Goal: Task Accomplishment & Management: Complete application form

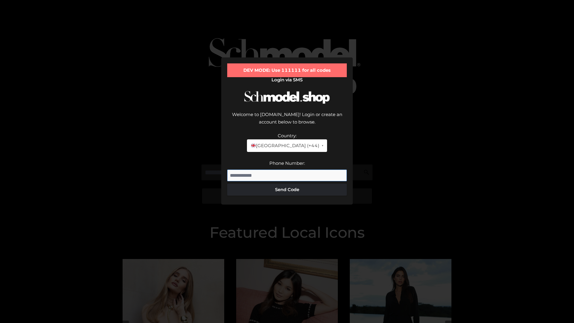
click at [287, 170] on input "Phone Number:" at bounding box center [287, 176] width 120 height 12
type input "**********"
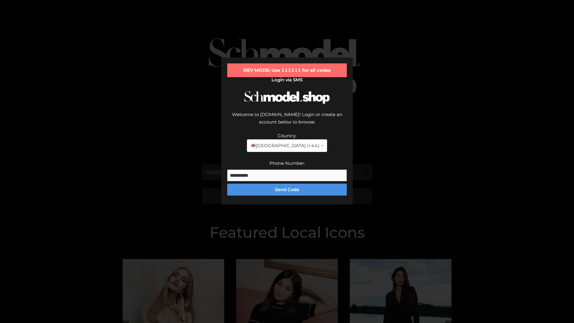
click at [287, 184] on button "Send Code" at bounding box center [287, 190] width 120 height 12
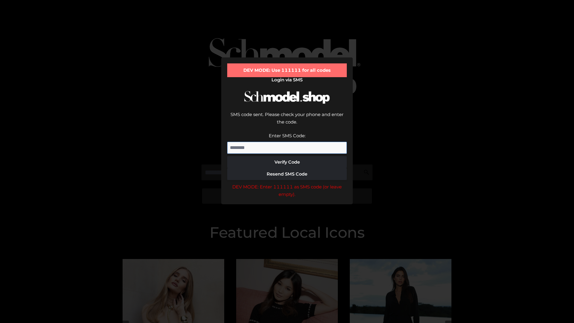
click at [287, 142] on input "Enter SMS Code:" at bounding box center [287, 148] width 120 height 12
type input "******"
click at [287, 156] on button "Verify Code" at bounding box center [287, 162] width 120 height 12
click at [287, 183] on div "DEV MODE: Enter 111111 as SMS code (or leave empty)." at bounding box center [287, 190] width 120 height 15
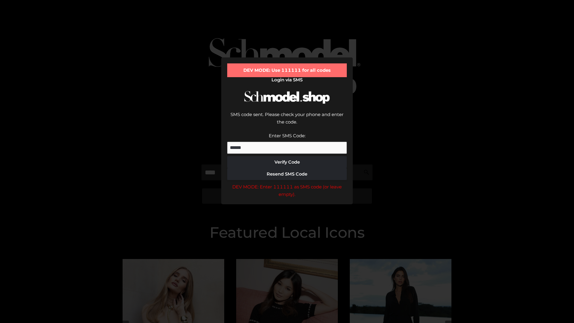
click at [287, 183] on div "DEV MODE: Enter 111111 as SMS code (or leave empty)." at bounding box center [287, 190] width 120 height 15
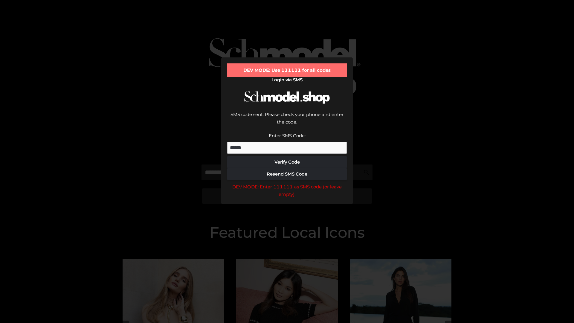
click at [287, 183] on div "DEV MODE: Enter 111111 as SMS code (or leave empty)." at bounding box center [287, 190] width 120 height 15
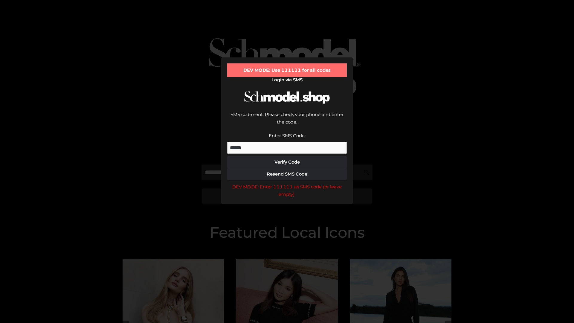
click at [287, 183] on div "DEV MODE: Enter 111111 as SMS code (or leave empty)." at bounding box center [287, 190] width 120 height 15
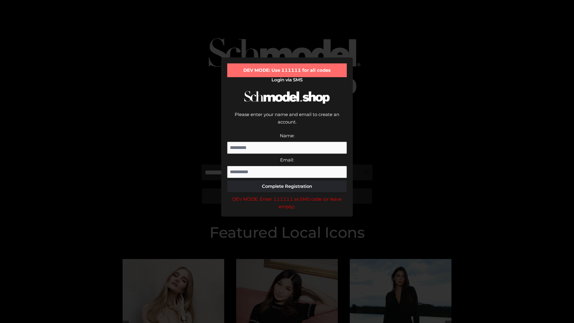
click at [287, 195] on div "DEV MODE: Enter 111111 as SMS code (or leave empty)." at bounding box center [287, 202] width 120 height 15
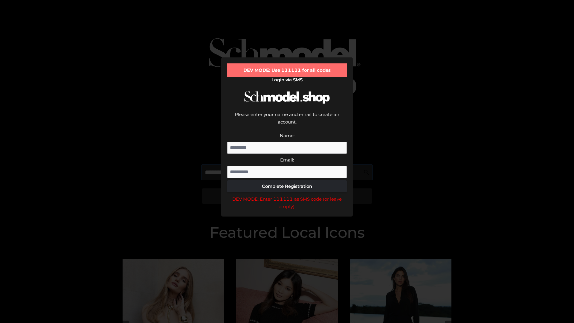
scroll to position [0, 0]
click at [287, 195] on div "DEV MODE: Enter 111111 as SMS code (or leave empty)." at bounding box center [287, 202] width 120 height 15
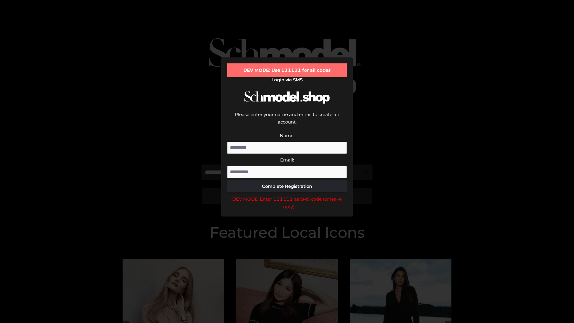
click at [287, 195] on div "DEV MODE: Enter 111111 as SMS code (or leave empty)." at bounding box center [287, 202] width 120 height 15
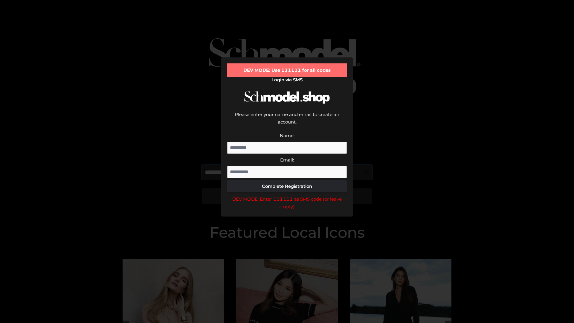
scroll to position [0, 36]
click at [287, 195] on div "DEV MODE: Enter 111111 as SMS code (or leave empty)." at bounding box center [287, 202] width 120 height 15
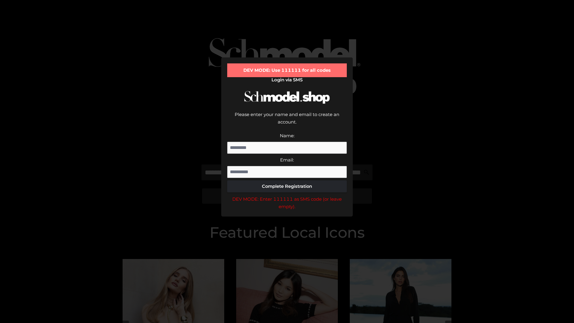
click at [287, 195] on div "DEV MODE: Enter 111111 as SMS code (or leave empty)." at bounding box center [287, 202] width 120 height 15
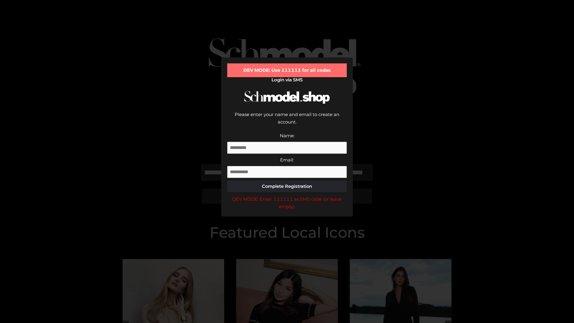
scroll to position [0, 74]
click at [287, 195] on div "DEV MODE: Enter 111111 as SMS code (or leave empty)." at bounding box center [287, 202] width 120 height 15
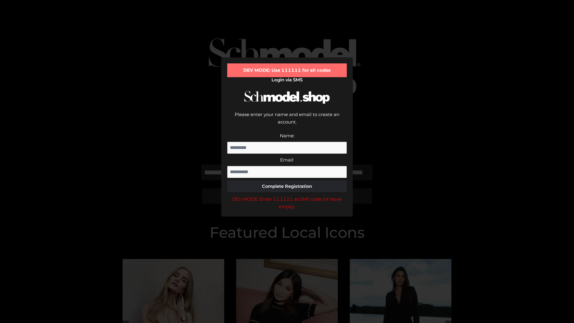
click at [287, 195] on div "DEV MODE: Enter 111111 as SMS code (or leave empty)." at bounding box center [287, 202] width 120 height 15
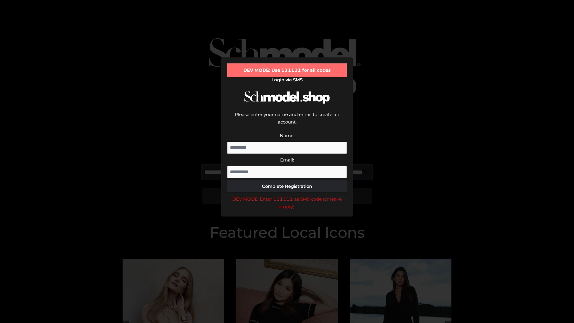
scroll to position [0, 109]
click at [287, 195] on div "DEV MODE: Enter 111111 as SMS code (or leave empty)." at bounding box center [287, 202] width 120 height 15
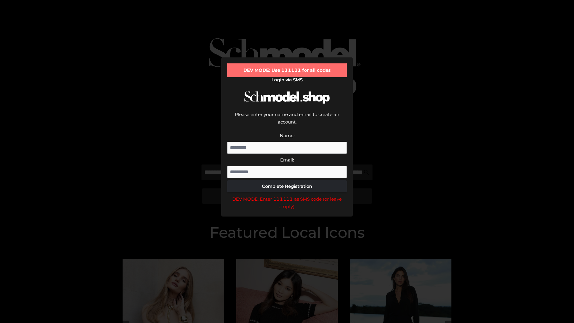
click at [287, 195] on div "DEV MODE: Enter 111111 as SMS code (or leave empty)." at bounding box center [287, 202] width 120 height 15
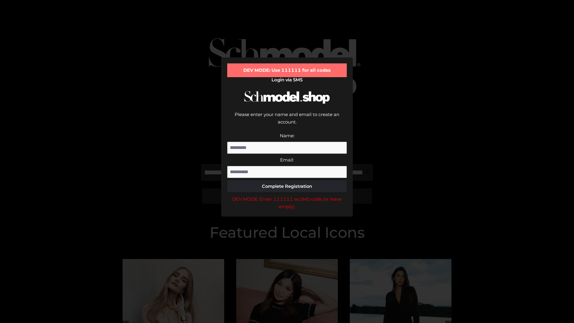
scroll to position [0, 145]
click at [287, 195] on div "DEV MODE: Enter 111111 as SMS code (or leave empty)." at bounding box center [287, 202] width 120 height 15
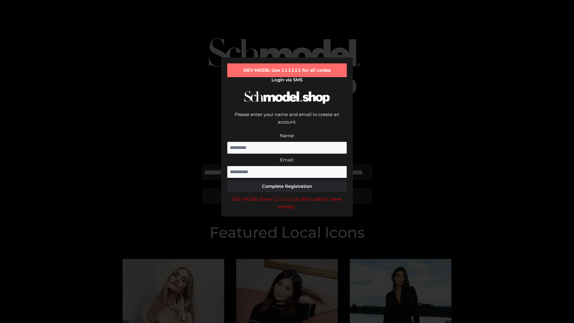
click at [287, 195] on div "DEV MODE: Enter 111111 as SMS code (or leave empty)." at bounding box center [287, 202] width 120 height 15
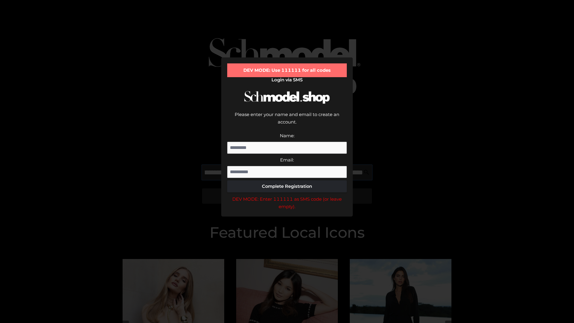
scroll to position [0, 182]
click at [287, 195] on div "DEV MODE: Enter 111111 as SMS code (or leave empty)." at bounding box center [287, 202] width 120 height 15
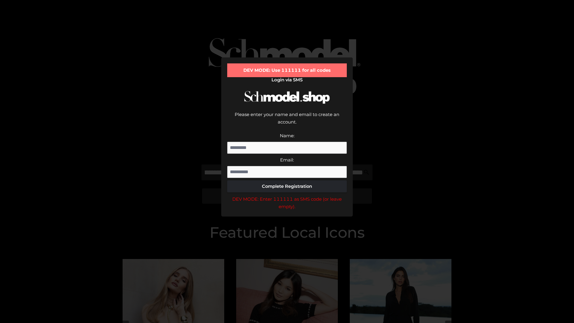
click at [287, 195] on div "DEV MODE: Enter 111111 as SMS code (or leave empty)." at bounding box center [287, 202] width 120 height 15
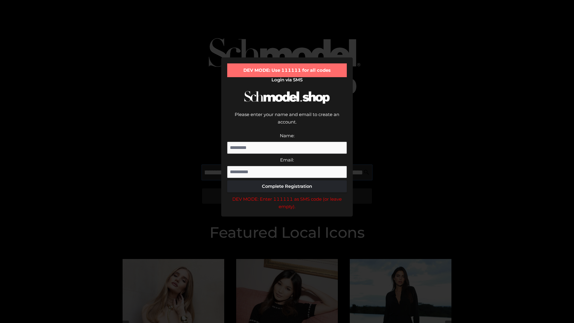
scroll to position [0, 217]
click at [287, 195] on div "DEV MODE: Enter 111111 as SMS code (or leave empty)." at bounding box center [287, 202] width 120 height 15
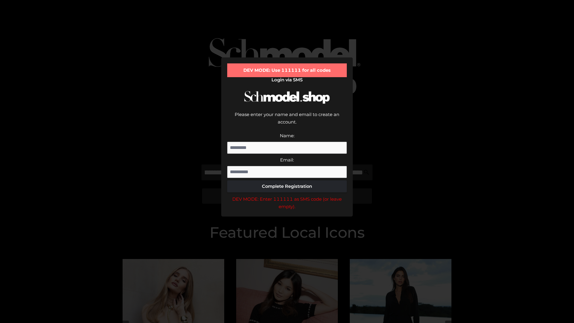
click at [287, 195] on div "DEV MODE: Enter 111111 as SMS code (or leave empty)." at bounding box center [287, 202] width 120 height 15
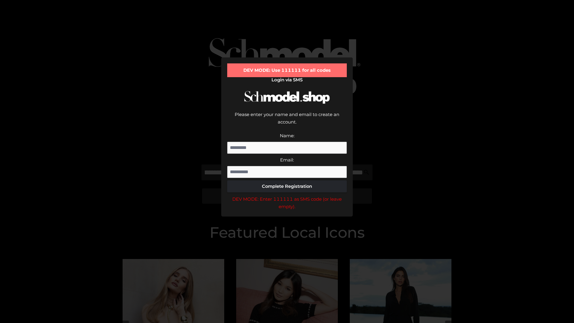
scroll to position [0, 0]
type input "**********"
